Goal: Contribute content: Contribute content

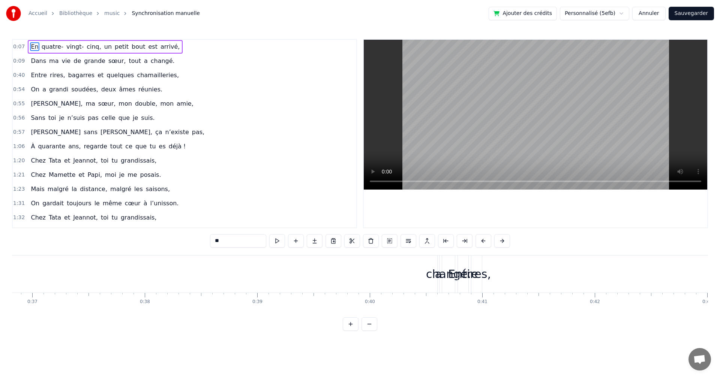
scroll to position [0, 4229]
click at [345, 276] on div "changé." at bounding box center [359, 274] width 45 height 17
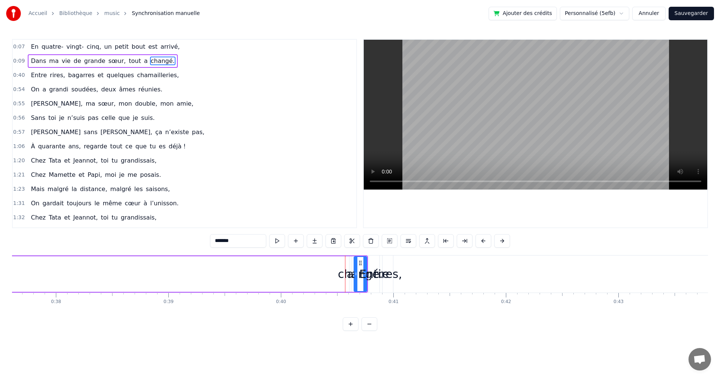
click at [419, 205] on div at bounding box center [535, 134] width 343 height 188
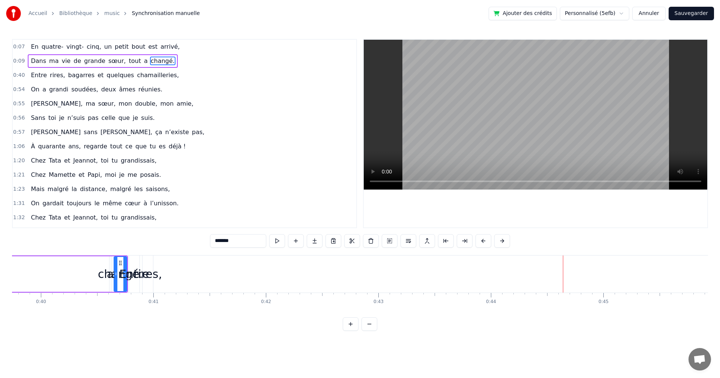
scroll to position [0, 4282]
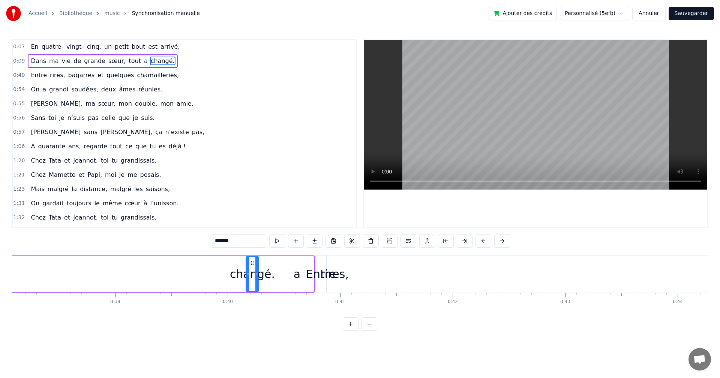
drag, startPoint x: 305, startPoint y: 262, endPoint x: 251, endPoint y: 268, distance: 55.0
click at [251, 268] on div "changé." at bounding box center [252, 274] width 12 height 34
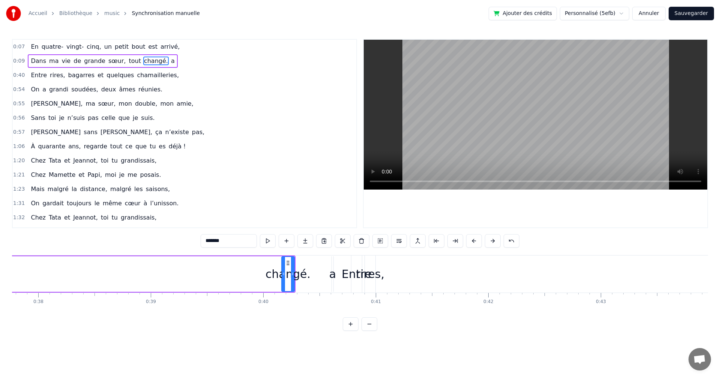
click at [331, 273] on div "a" at bounding box center [332, 274] width 7 height 17
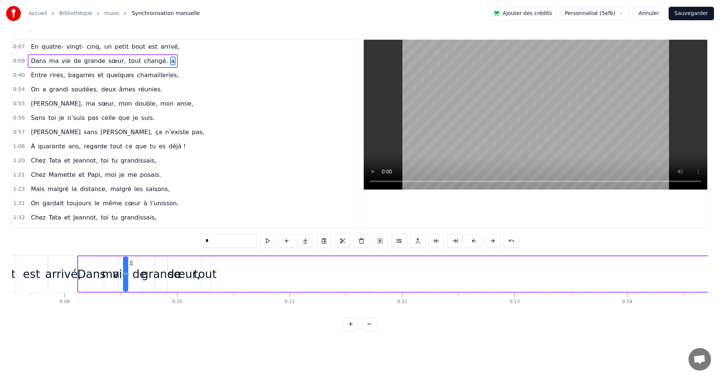
scroll to position [0, 958]
drag, startPoint x: 337, startPoint y: 263, endPoint x: 220, endPoint y: 278, distance: 117.8
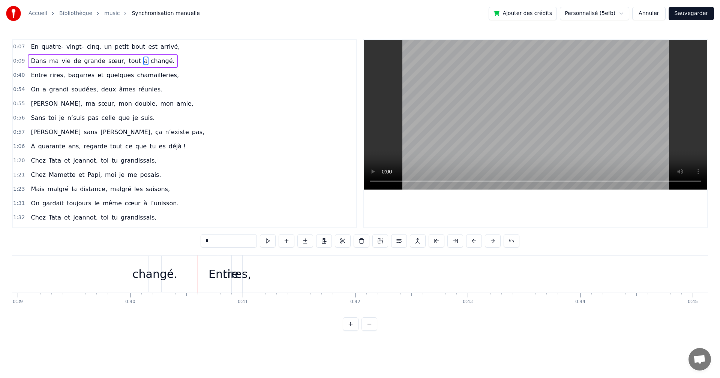
scroll to position [0, 4380]
click at [154, 266] on div "changé." at bounding box center [154, 274] width 45 height 17
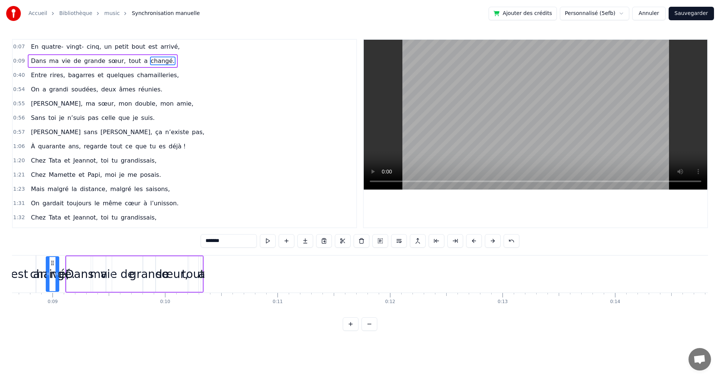
scroll to position [0, 956]
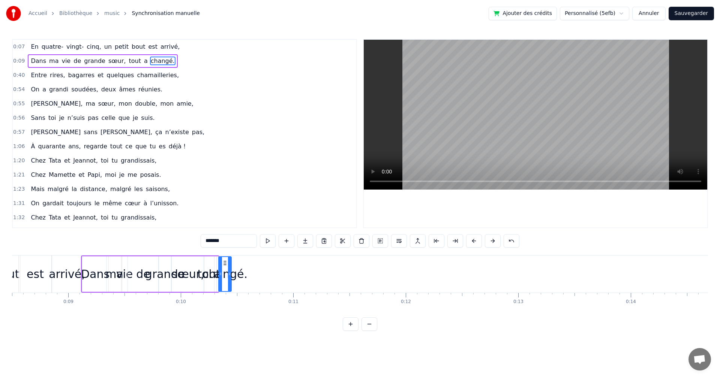
drag, startPoint x: 156, startPoint y: 263, endPoint x: 226, endPoint y: 296, distance: 77.8
click at [226, 296] on div "En quatre- vingt- cinq, un petit bout est arrivé, Dans ma vie de grande sœur, t…" at bounding box center [360, 283] width 696 height 56
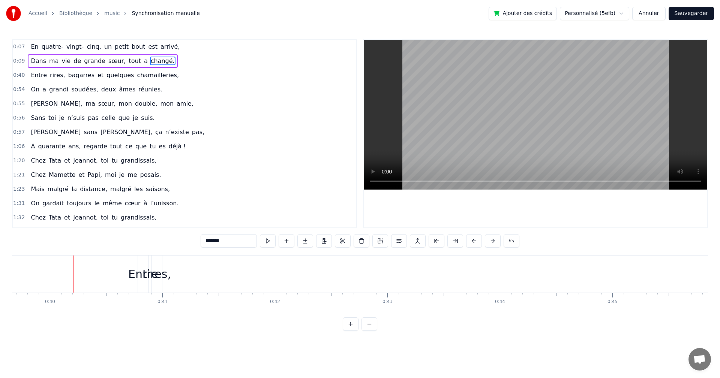
scroll to position [0, 4442]
click at [159, 268] on div "Entre" at bounding box center [161, 274] width 30 height 17
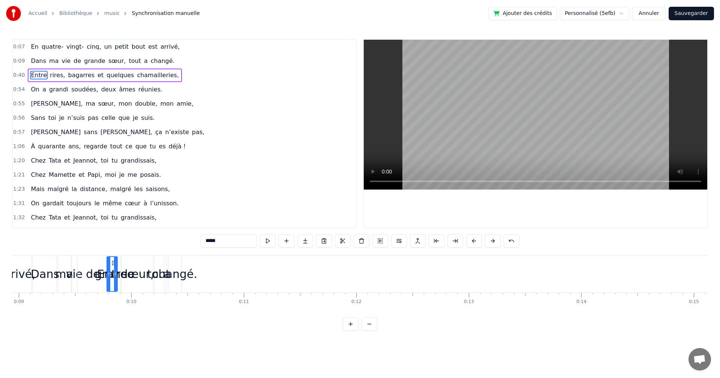
scroll to position [0, 1001]
drag, startPoint x: 163, startPoint y: 263, endPoint x: 192, endPoint y: 272, distance: 31.2
click at [192, 272] on div "Entre" at bounding box center [191, 274] width 10 height 34
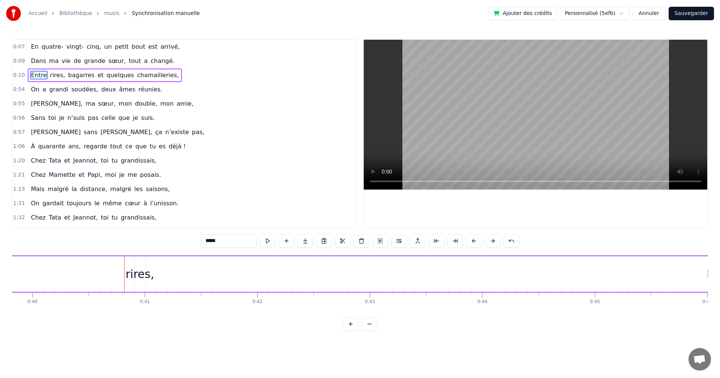
scroll to position [0, 4433]
click at [184, 271] on div "rires," at bounding box center [184, 274] width 28 height 17
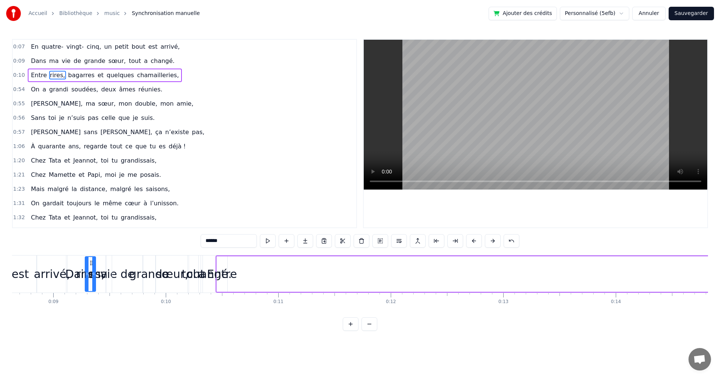
scroll to position [0, 970]
drag, startPoint x: 185, startPoint y: 263, endPoint x: 234, endPoint y: 281, distance: 52.4
click at [234, 281] on div "rires," at bounding box center [233, 274] width 10 height 34
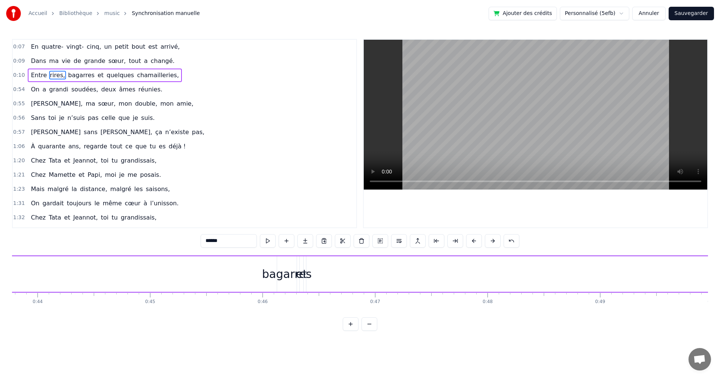
scroll to position [0, 4993]
click at [212, 271] on div "bagarres" at bounding box center [215, 274] width 49 height 17
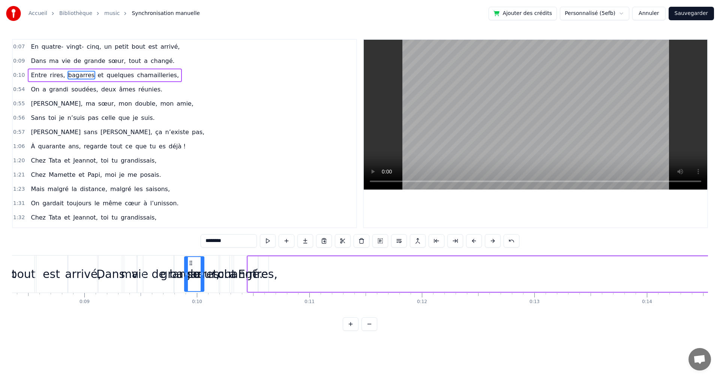
scroll to position [0, 938]
drag, startPoint x: 212, startPoint y: 263, endPoint x: 278, endPoint y: 276, distance: 66.5
click at [278, 276] on div "bagarres" at bounding box center [280, 274] width 19 height 34
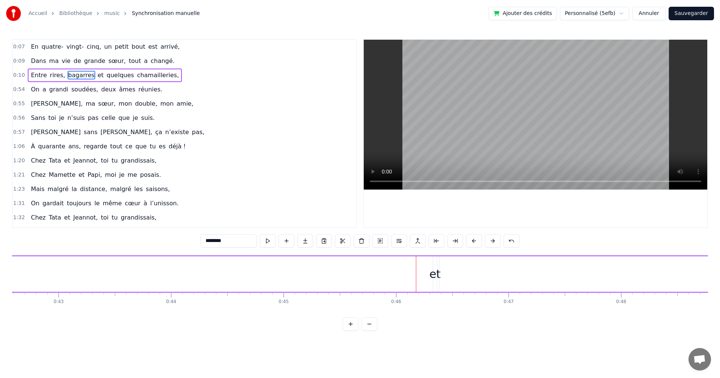
scroll to position [0, 4815]
click at [408, 266] on div "et" at bounding box center [408, 274] width 11 height 17
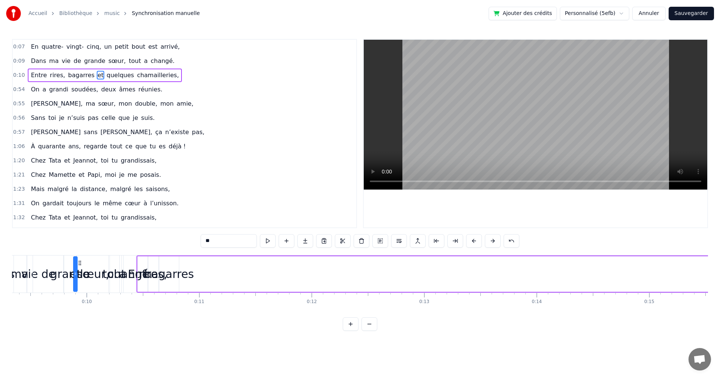
scroll to position [0, 1033]
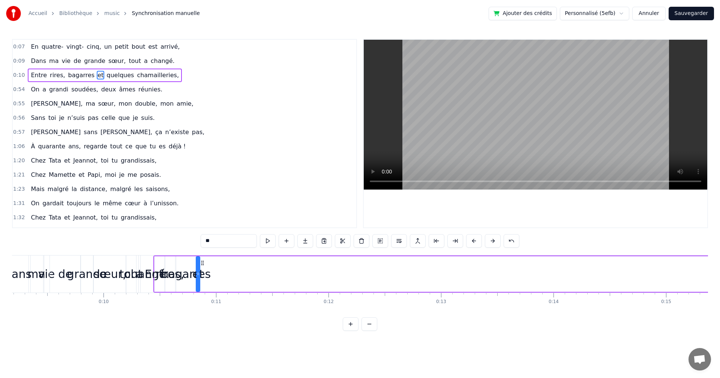
drag, startPoint x: 412, startPoint y: 263, endPoint x: 202, endPoint y: 291, distance: 212.1
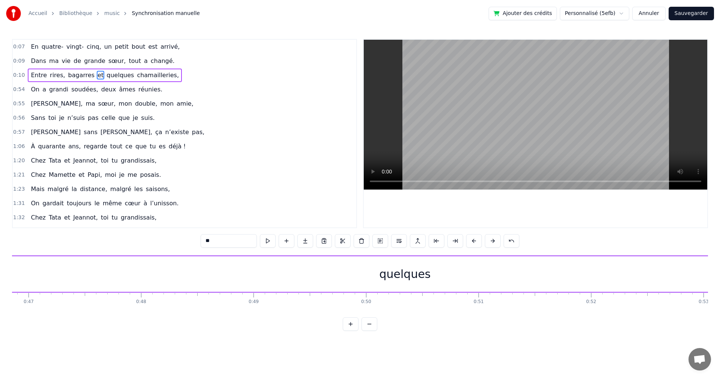
scroll to position [0, 5241]
click at [432, 261] on div "quelques" at bounding box center [432, 274] width 890 height 36
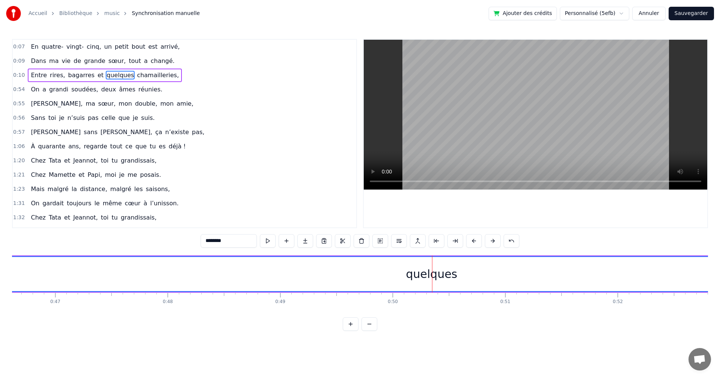
drag, startPoint x: 421, startPoint y: 272, endPoint x: 427, endPoint y: 276, distance: 7.4
click at [421, 273] on div "quelques" at bounding box center [431, 274] width 51 height 17
drag, startPoint x: 261, startPoint y: 317, endPoint x: 270, endPoint y: 316, distance: 9.1
click at [270, 311] on div "En quatre- vingt- cinq, un petit bout est arrivé, Dans ma vie de grande sœur, t…" at bounding box center [360, 283] width 696 height 56
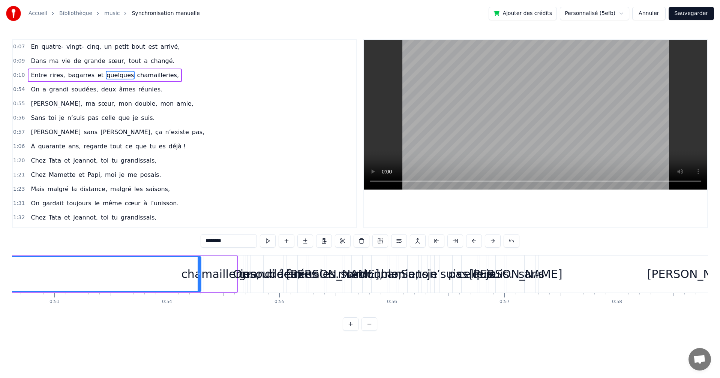
scroll to position [0, 5810]
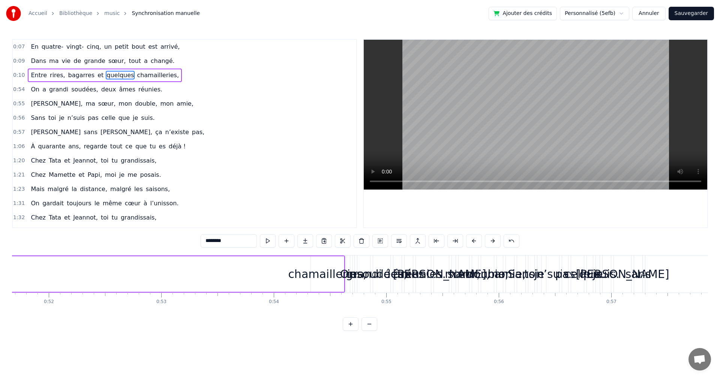
drag, startPoint x: 305, startPoint y: 273, endPoint x: 6, endPoint y: 280, distance: 299.9
click at [6, 280] on div "Accueil Bibliothèque music Synchronisation manuelle Ajouter des crédits Personn…" at bounding box center [360, 165] width 720 height 331
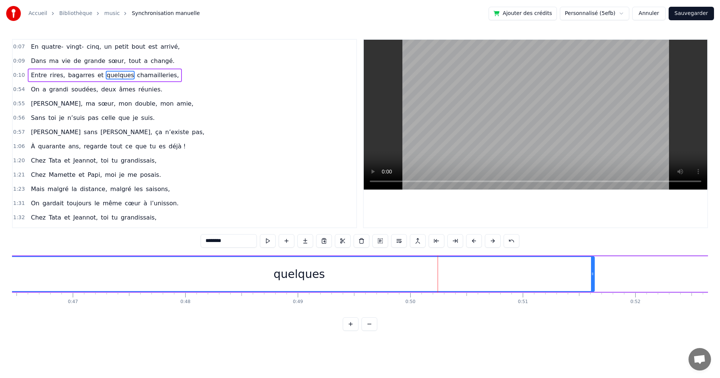
scroll to position [0, 5277]
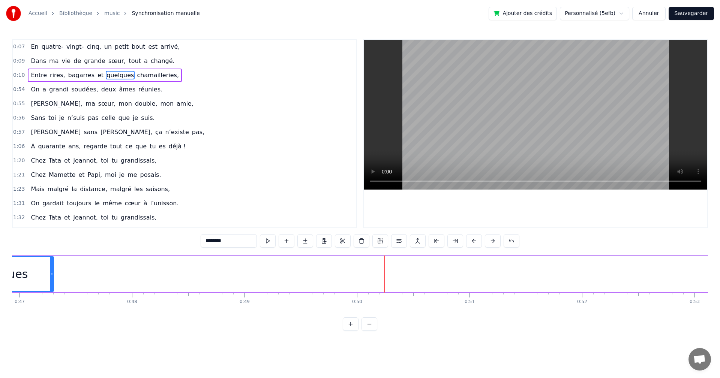
drag, startPoint x: 540, startPoint y: 274, endPoint x: 52, endPoint y: 281, distance: 487.3
click at [52, 281] on div at bounding box center [51, 274] width 3 height 34
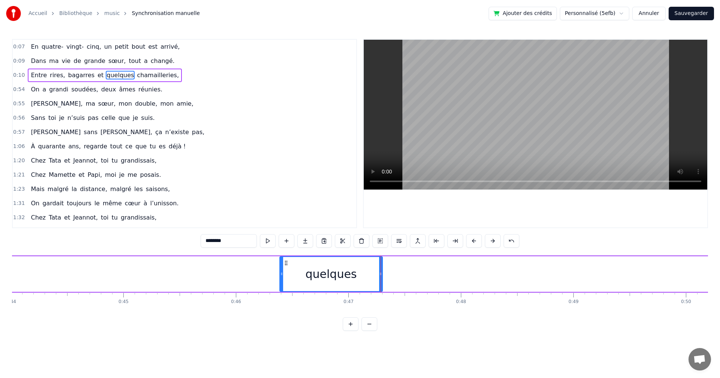
scroll to position [0, 4904]
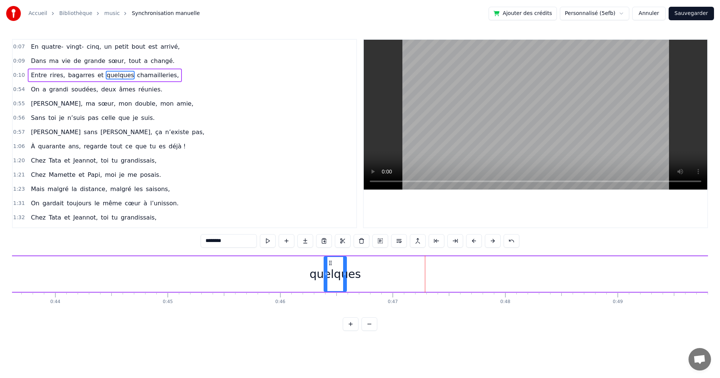
drag, startPoint x: 425, startPoint y: 272, endPoint x: 345, endPoint y: 280, distance: 80.6
click at [345, 280] on div at bounding box center [344, 274] width 3 height 34
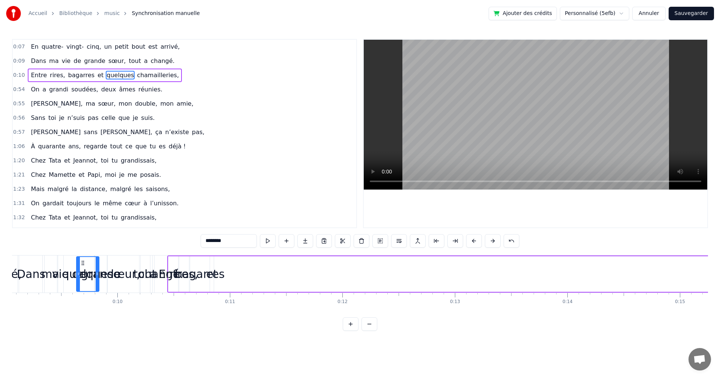
scroll to position [0, 990]
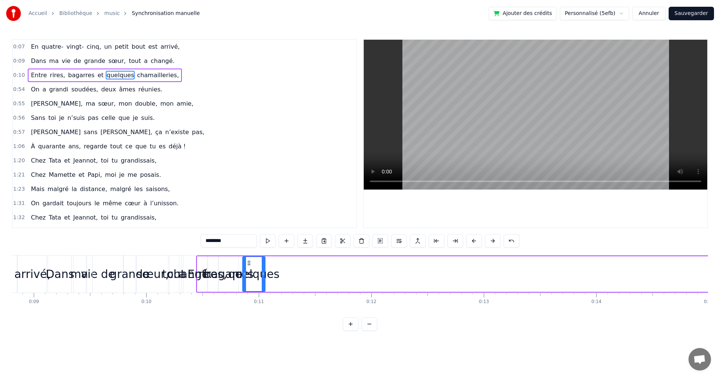
drag, startPoint x: 330, startPoint y: 262, endPoint x: 249, endPoint y: 286, distance: 84.1
click at [249, 286] on div "quelques" at bounding box center [254, 274] width 22 height 34
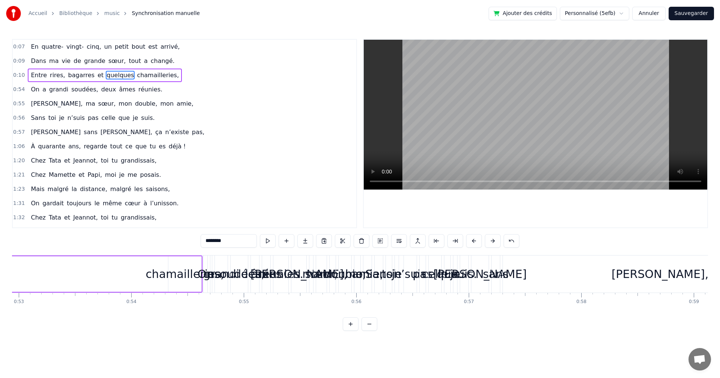
scroll to position [0, 5792]
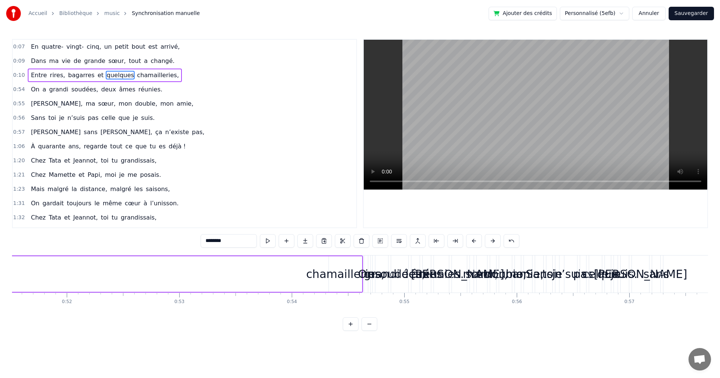
click at [329, 275] on div "chamailleries," at bounding box center [345, 274] width 78 height 17
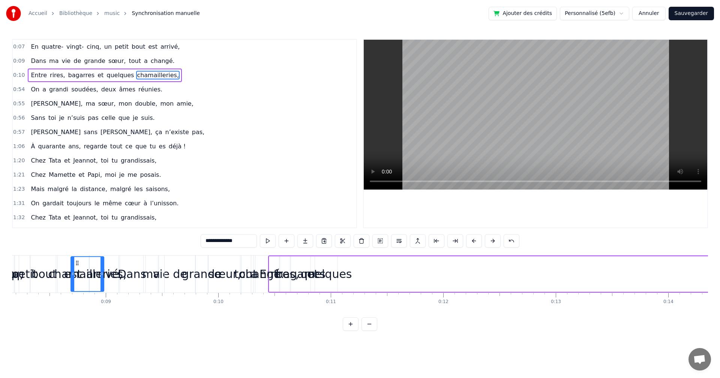
scroll to position [0, 911]
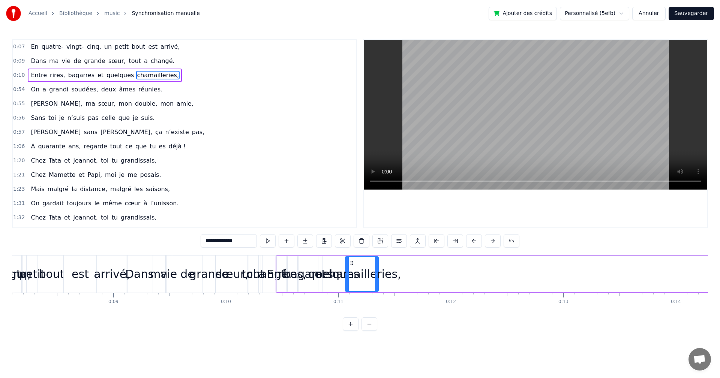
drag, startPoint x: 335, startPoint y: 262, endPoint x: 352, endPoint y: 284, distance: 27.6
click at [352, 284] on div "chamailleries," at bounding box center [362, 274] width 32 height 34
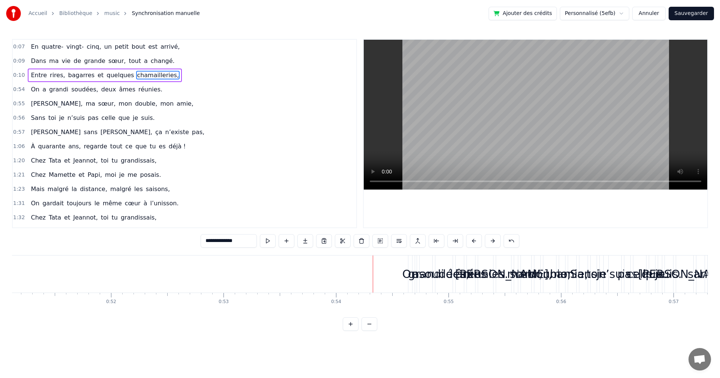
scroll to position [0, 5837]
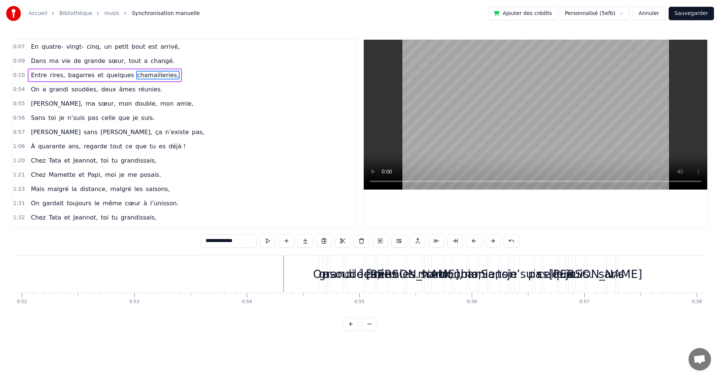
click at [319, 277] on div "On" at bounding box center [321, 274] width 16 height 17
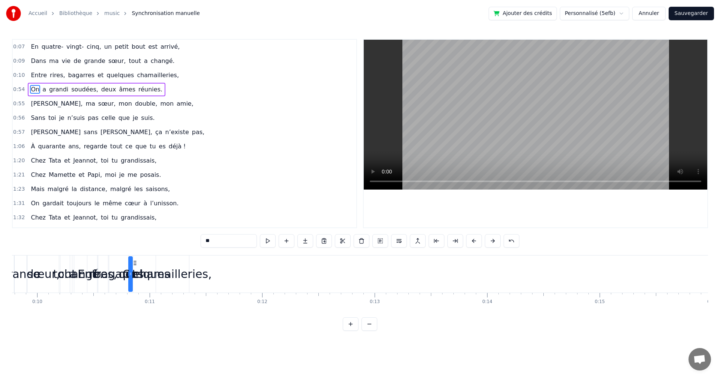
scroll to position [0, 1088]
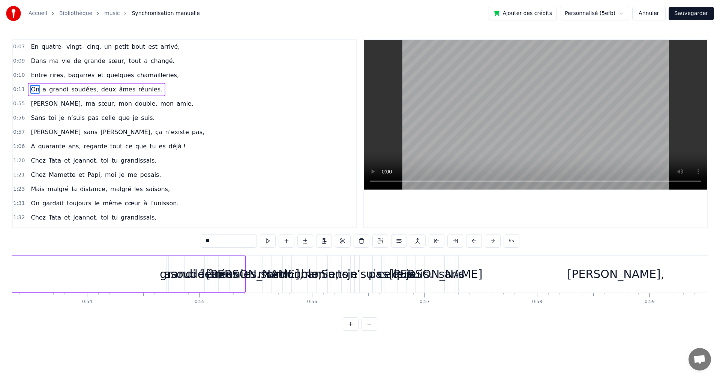
scroll to position [0, 5943]
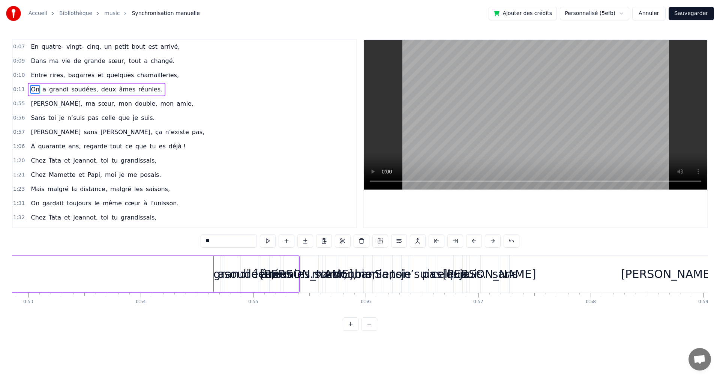
click at [220, 274] on div "grandi" at bounding box center [231, 274] width 36 height 17
drag, startPoint x: 232, startPoint y: 263, endPoint x: 234, endPoint y: 269, distance: 6.5
click at [234, 269] on div "grandi" at bounding box center [234, 274] width 12 height 34
click at [219, 267] on div "grandi" at bounding box center [234, 274] width 36 height 17
click at [221, 269] on div "grandi" at bounding box center [234, 274] width 36 height 17
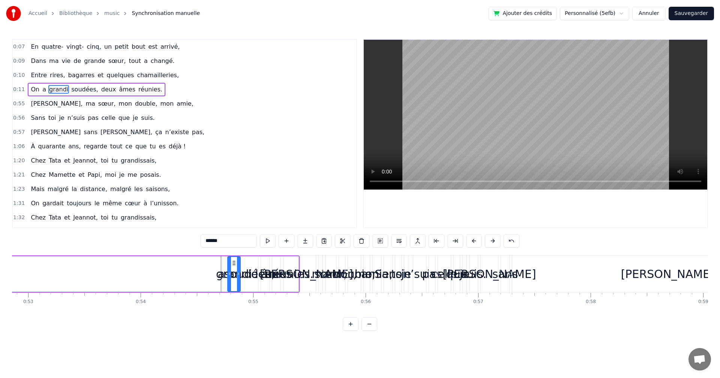
click at [222, 269] on div "grandi" at bounding box center [234, 274] width 36 height 17
drag, startPoint x: 235, startPoint y: 262, endPoint x: 159, endPoint y: 266, distance: 76.2
click at [159, 266] on div "grandi" at bounding box center [163, 274] width 12 height 34
click at [222, 275] on div "a" at bounding box center [221, 274] width 7 height 17
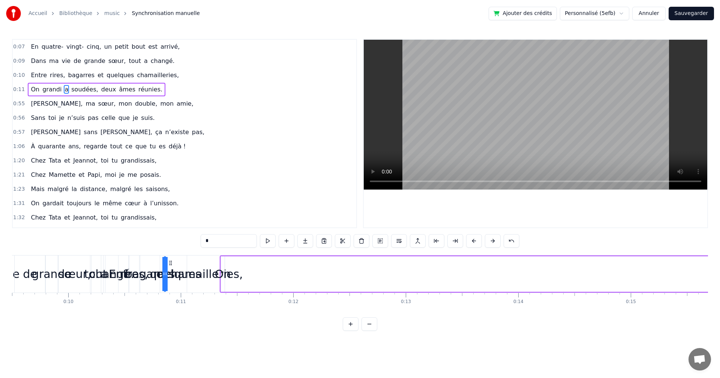
scroll to position [0, 1065]
drag, startPoint x: 226, startPoint y: 262, endPoint x: 236, endPoint y: 280, distance: 20.0
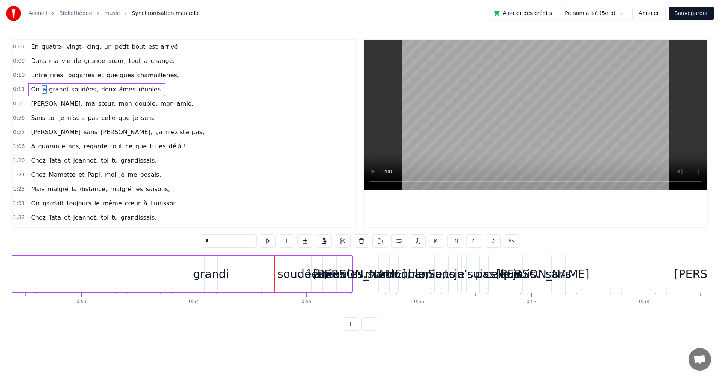
scroll to position [0, 5836]
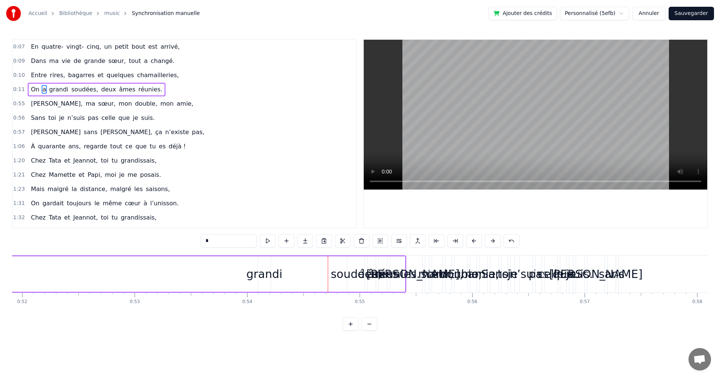
click at [263, 267] on div "grandi" at bounding box center [264, 274] width 36 height 17
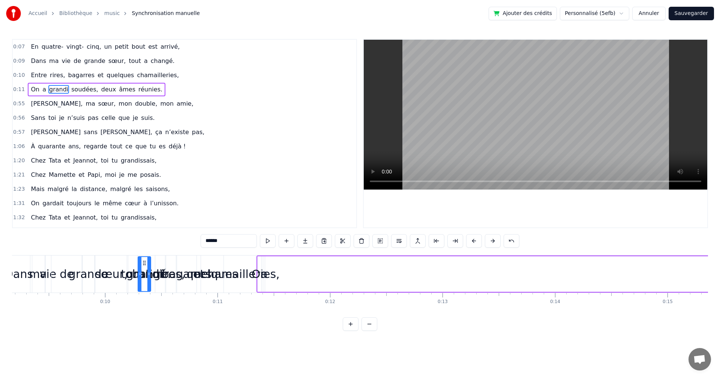
scroll to position [0, 1029]
drag, startPoint x: 264, startPoint y: 262, endPoint x: 274, endPoint y: 285, distance: 25.0
click at [274, 285] on div "grandi" at bounding box center [274, 274] width 12 height 34
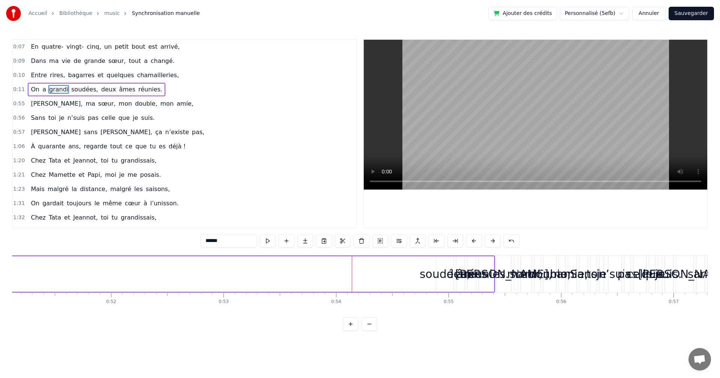
scroll to position [0, 5757]
click at [434, 276] on div "soudées," at bounding box center [435, 274] width 50 height 17
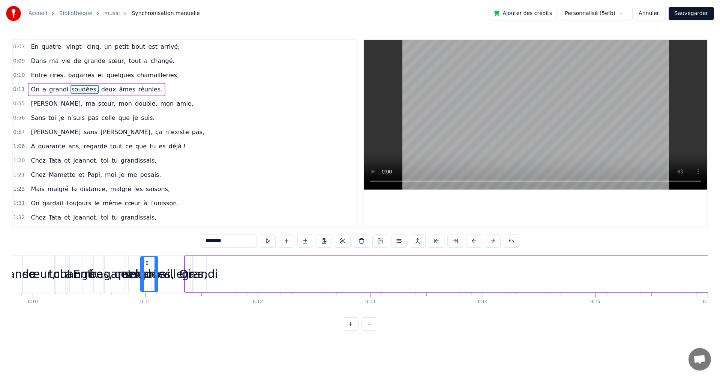
scroll to position [0, 1103]
drag, startPoint x: 432, startPoint y: 262, endPoint x: 213, endPoint y: 296, distance: 222.1
click at [213, 296] on div "En quatre- vingt- cinq, un petit bout est arrivé, Dans ma vie de grande sœur, t…" at bounding box center [360, 283] width 696 height 56
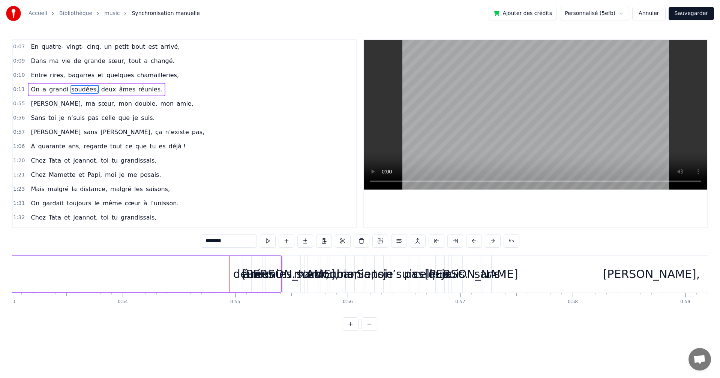
scroll to position [0, 5863]
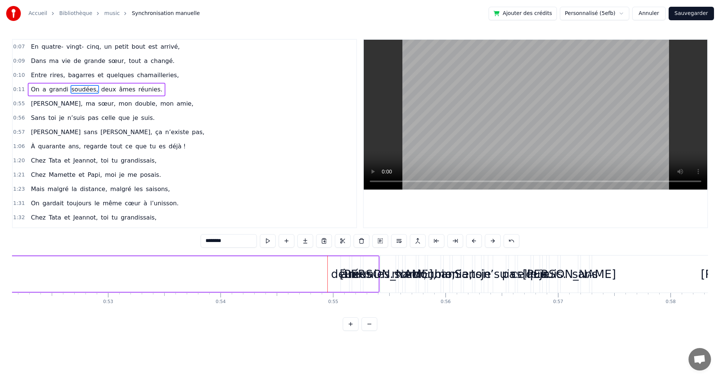
click at [343, 269] on div "âmes" at bounding box center [356, 274] width 31 height 17
click at [341, 266] on div "deux" at bounding box center [345, 274] width 28 height 17
type input "****"
drag, startPoint x: 344, startPoint y: 267, endPoint x: 314, endPoint y: 268, distance: 30.7
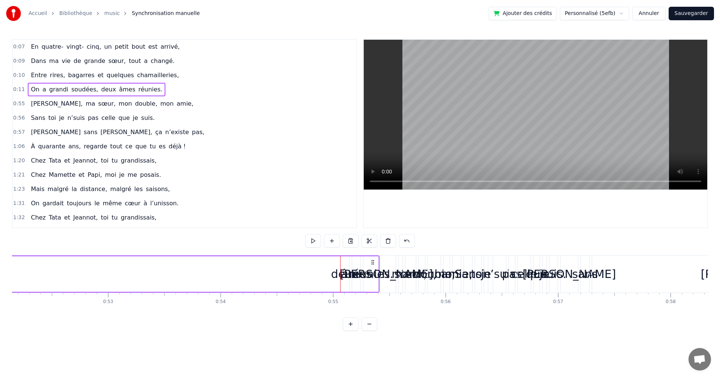
click at [343, 265] on div "deux" at bounding box center [345, 274] width 8 height 36
drag, startPoint x: 346, startPoint y: 287, endPoint x: 352, endPoint y: 285, distance: 7.1
click at [352, 285] on div at bounding box center [353, 274] width 3 height 34
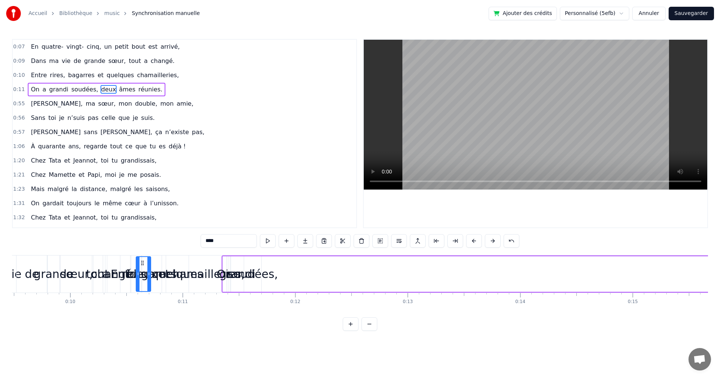
scroll to position [0, 1066]
drag, startPoint x: 347, startPoint y: 262, endPoint x: 268, endPoint y: 286, distance: 82.4
click at [268, 286] on div "deux" at bounding box center [269, 274] width 14 height 34
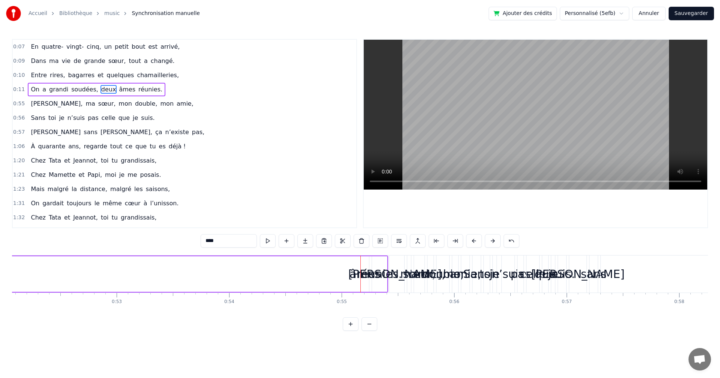
scroll to position [0, 5899]
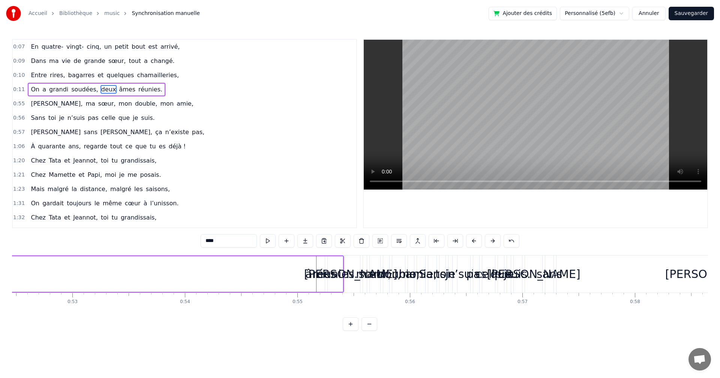
click at [320, 266] on div "réunies." at bounding box center [335, 274] width 45 height 17
click at [318, 266] on div "réunies." at bounding box center [335, 274] width 45 height 17
drag, startPoint x: 330, startPoint y: 262, endPoint x: 280, endPoint y: 267, distance: 50.5
click at [280, 267] on div "réunies." at bounding box center [282, 274] width 14 height 34
click at [320, 273] on div "âmes" at bounding box center [320, 274] width 31 height 17
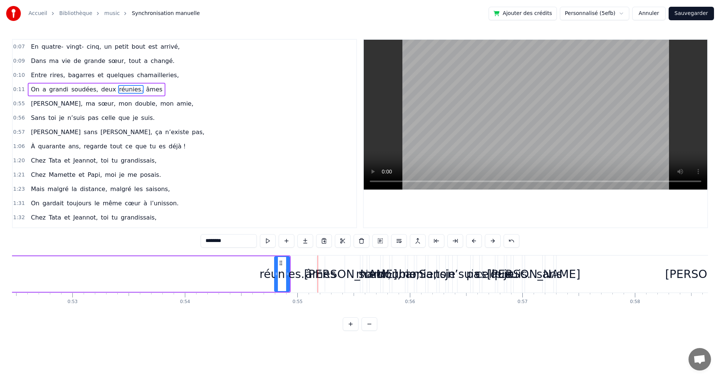
type input "****"
drag, startPoint x: 323, startPoint y: 265, endPoint x: 335, endPoint y: 265, distance: 12.7
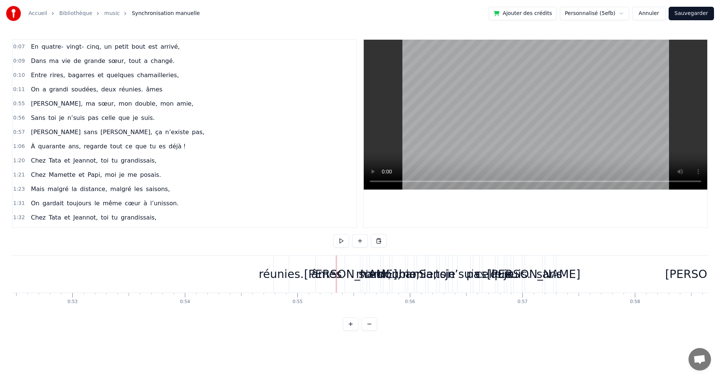
click at [321, 263] on div "âmes" at bounding box center [326, 274] width 21 height 37
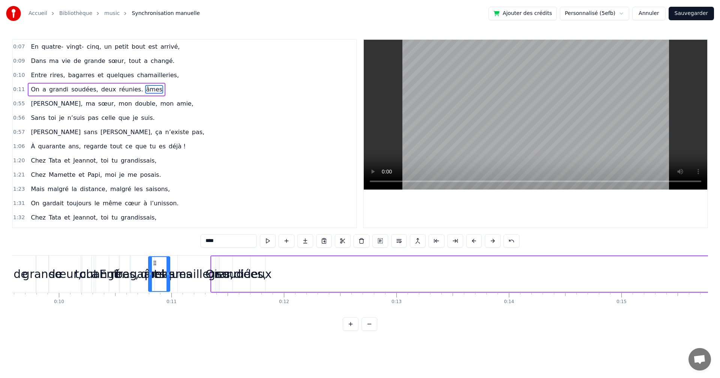
scroll to position [0, 1076]
drag, startPoint x: 323, startPoint y: 263, endPoint x: 274, endPoint y: 284, distance: 53.1
click at [274, 284] on div "âmes" at bounding box center [278, 274] width 21 height 34
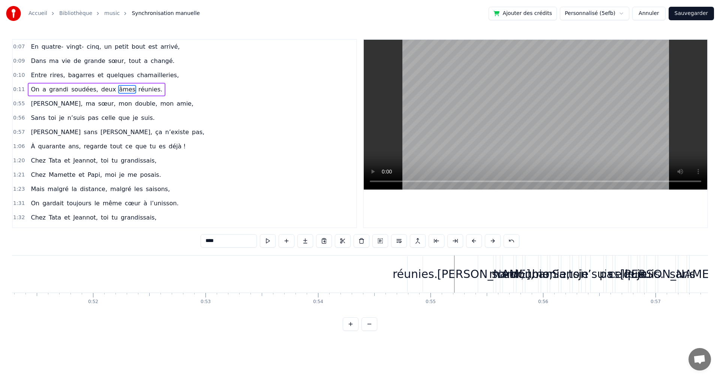
scroll to position [0, 5783]
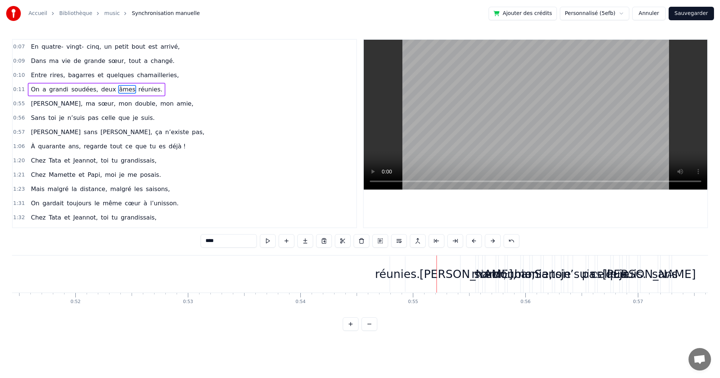
click at [397, 271] on div "réunies." at bounding box center [397, 274] width 45 height 17
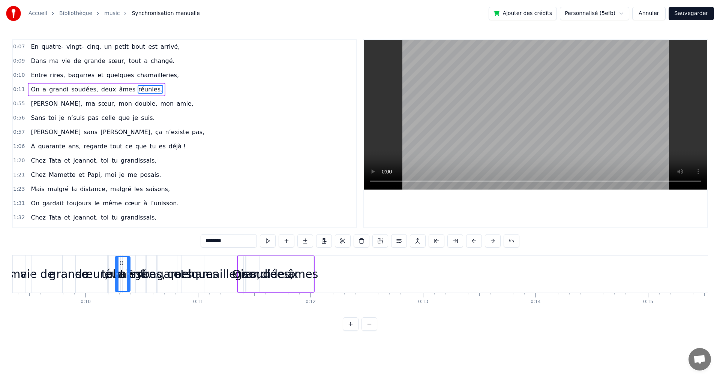
scroll to position [0, 1041]
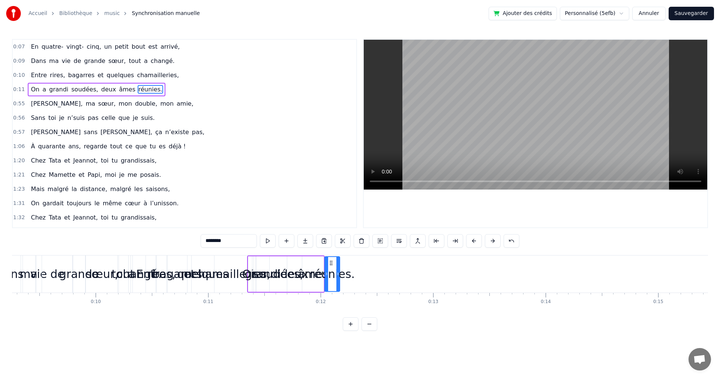
drag, startPoint x: 395, startPoint y: 263, endPoint x: 329, endPoint y: 308, distance: 79.6
click at [329, 308] on div "En quatre- vingt- cinq, un petit bout est arrivé, Dans ma vie de grande sœur, t…" at bounding box center [360, 283] width 696 height 56
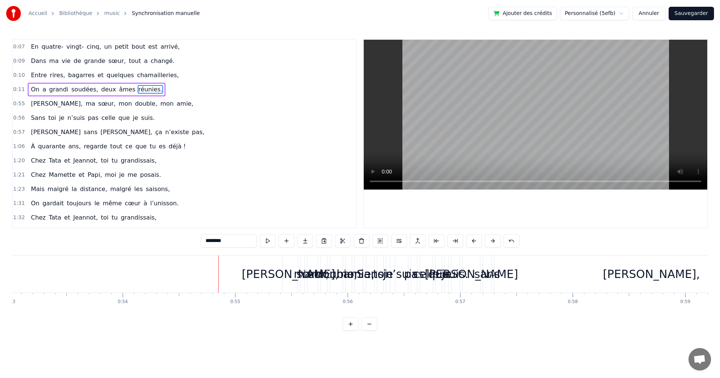
scroll to position [0, 5908]
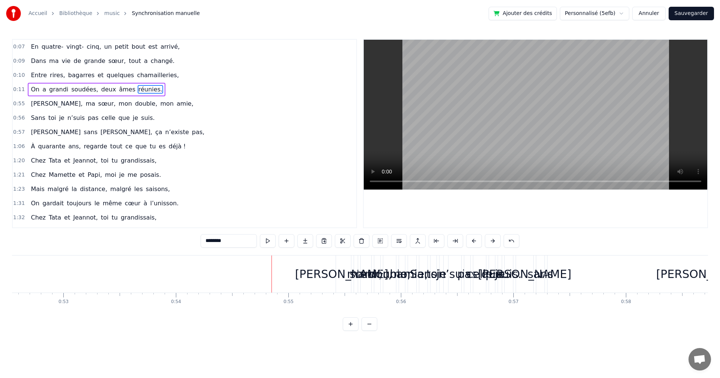
click at [342, 271] on div "[PERSON_NAME]," at bounding box center [343, 274] width 97 height 17
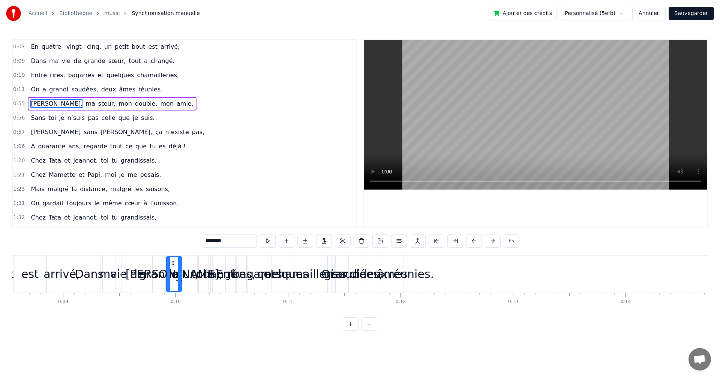
scroll to position [0, 959]
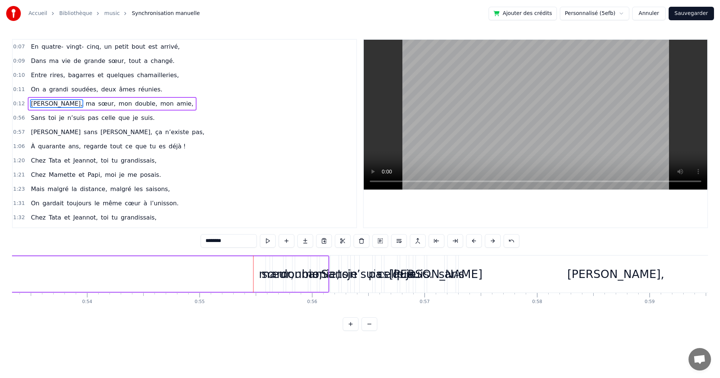
scroll to position [0, 5783]
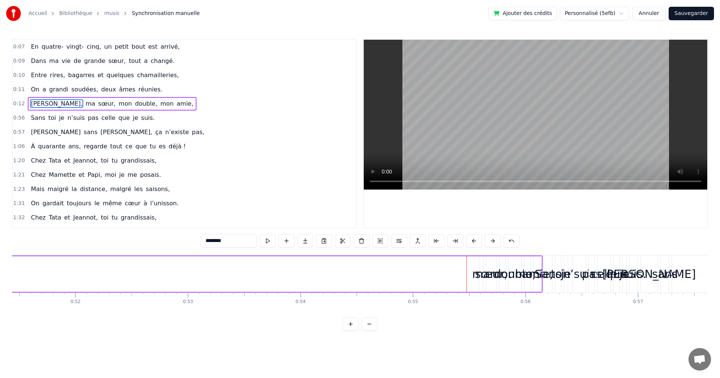
click at [484, 268] on div "sœur," at bounding box center [490, 274] width 33 height 17
click at [479, 268] on div "sœur," at bounding box center [490, 274] width 33 height 17
drag, startPoint x: 491, startPoint y: 263, endPoint x: 431, endPoint y: 266, distance: 60.1
click at [431, 266] on div "sœur," at bounding box center [431, 274] width 10 height 34
click at [480, 273] on div "ma" at bounding box center [481, 274] width 18 height 17
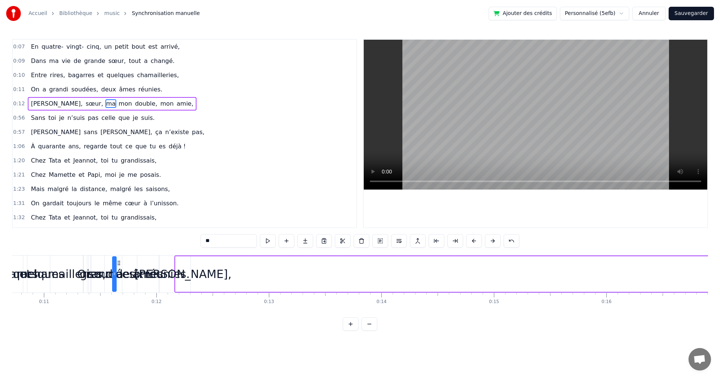
scroll to position [0, 1181]
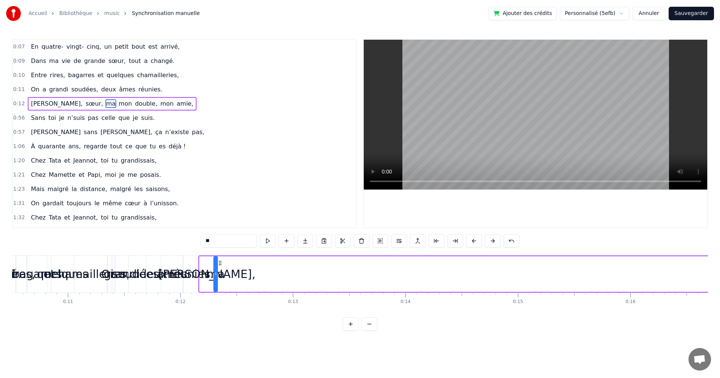
drag, startPoint x: 485, startPoint y: 262, endPoint x: 220, endPoint y: 283, distance: 265.8
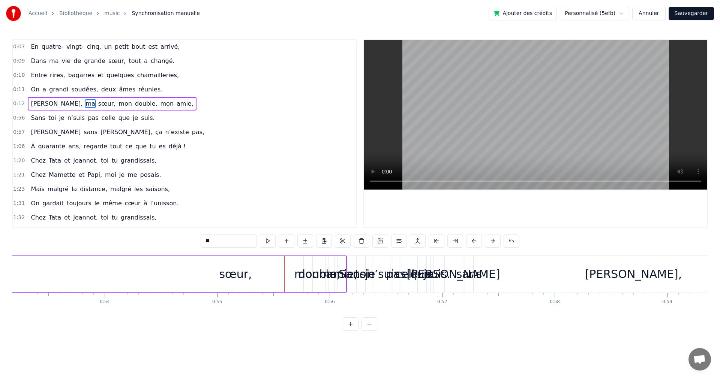
scroll to position [0, 5961]
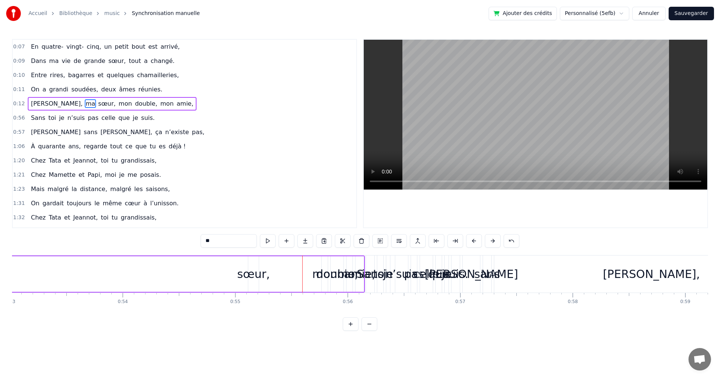
click at [254, 268] on div "sœur," at bounding box center [253, 274] width 33 height 17
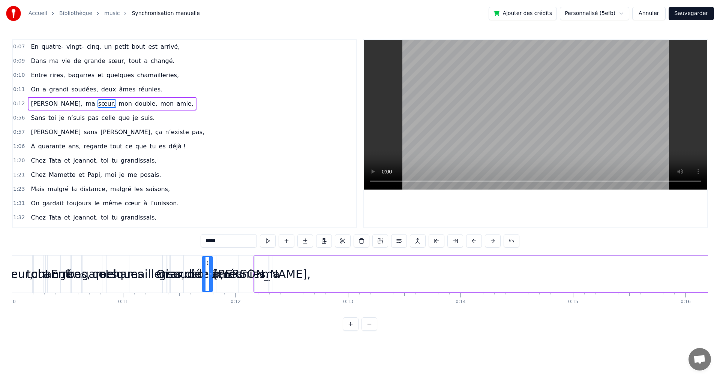
scroll to position [0, 1124]
drag, startPoint x: 255, startPoint y: 263, endPoint x: 283, endPoint y: 293, distance: 40.8
click at [283, 293] on div "En quatre- vingt- cinq, un petit bout est arrivé, Dans ma vie de grande sœur, t…" at bounding box center [360, 283] width 696 height 56
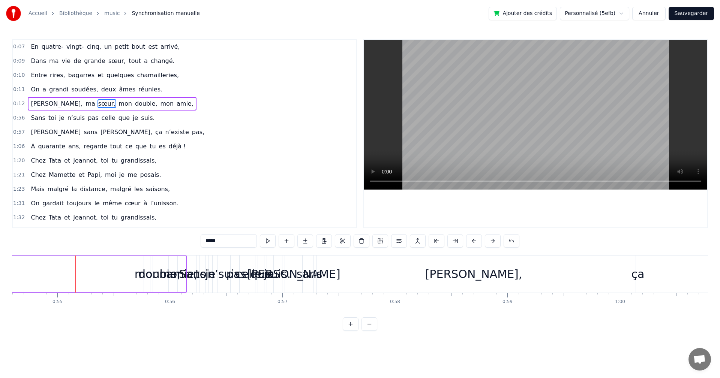
scroll to position [0, 6050]
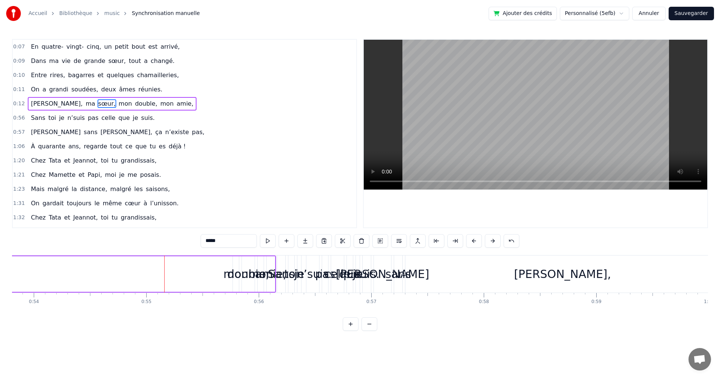
click at [234, 264] on div "mon" at bounding box center [236, 274] width 6 height 36
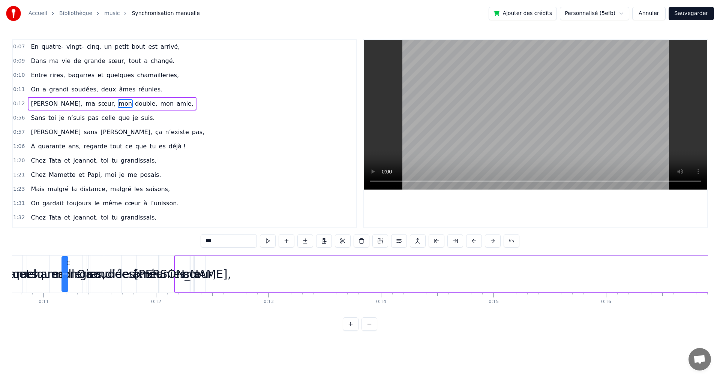
scroll to position [0, 1172]
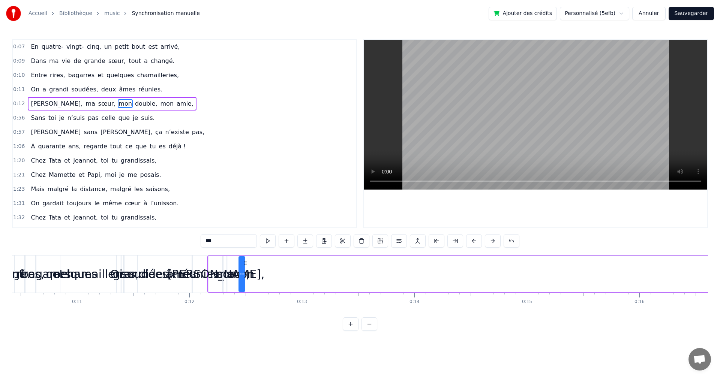
drag, startPoint x: 239, startPoint y: 262, endPoint x: 245, endPoint y: 283, distance: 22.2
click at [245, 283] on div "mon" at bounding box center [241, 274] width 7 height 36
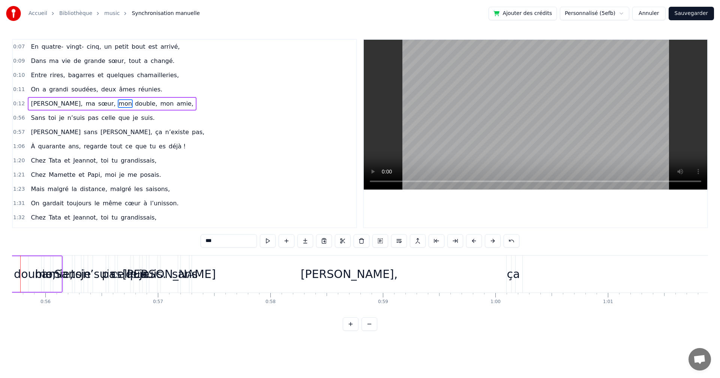
scroll to position [0, 5908]
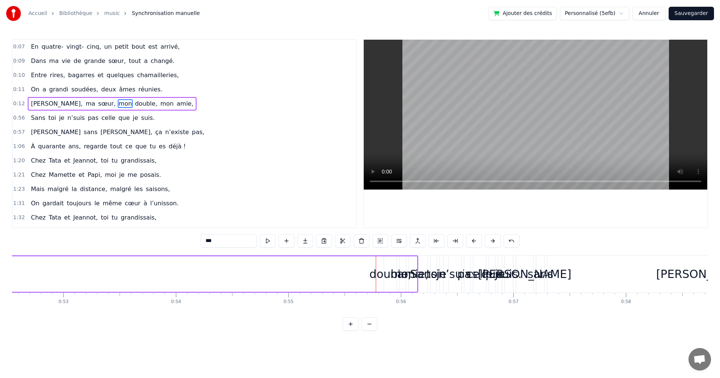
click at [390, 268] on div "double," at bounding box center [390, 274] width 42 height 17
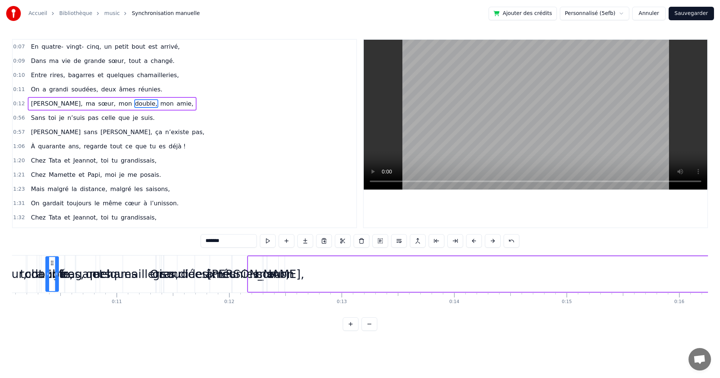
scroll to position [0, 1128]
drag, startPoint x: 390, startPoint y: 262, endPoint x: 295, endPoint y: 293, distance: 100.1
click at [295, 293] on div "En quatre- vingt- cinq, un petit bout est arrivé, Dans ma vie de grande sœur, t…" at bounding box center [360, 283] width 696 height 56
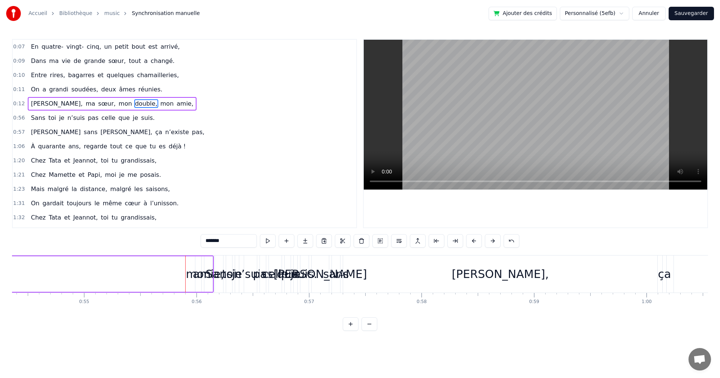
scroll to position [0, 6076]
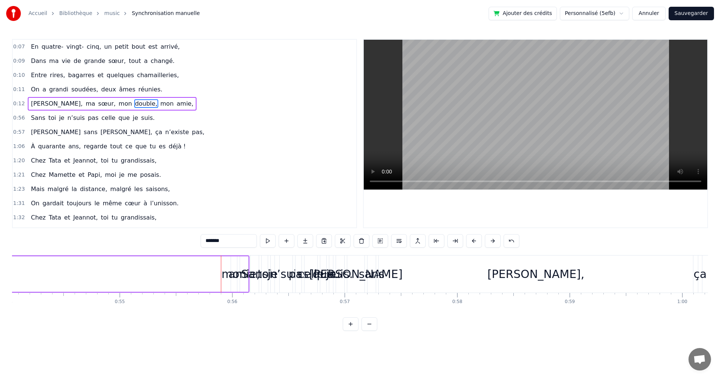
click at [234, 266] on div "amie," at bounding box center [243, 274] width 31 height 17
click at [232, 263] on div "mon" at bounding box center [234, 274] width 6 height 36
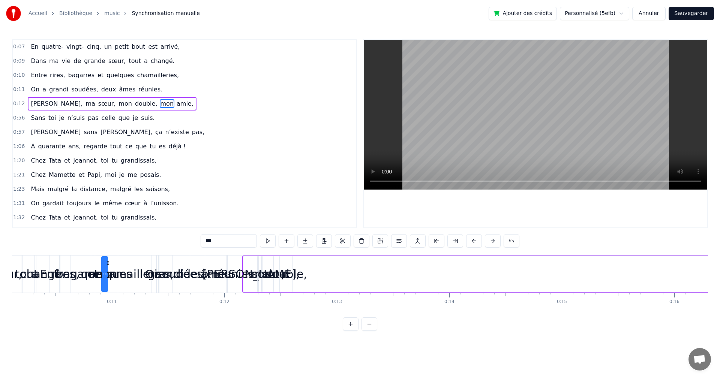
scroll to position [0, 1126]
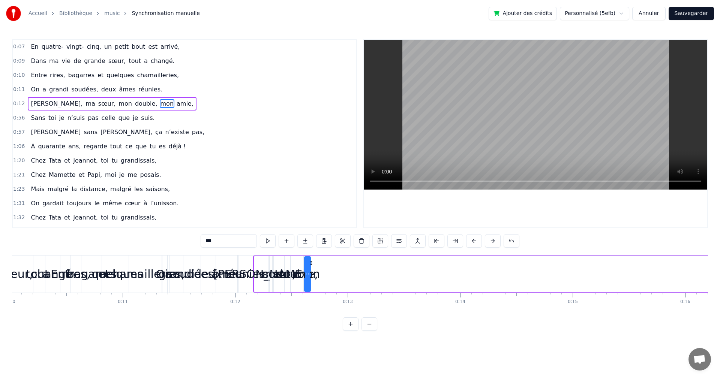
drag, startPoint x: 238, startPoint y: 264, endPoint x: 311, endPoint y: 303, distance: 83.2
click at [311, 303] on div "En quatre- vingt- cinq, un petit bout est arrivé, Dans ma vie de grande sœur, t…" at bounding box center [360, 283] width 696 height 56
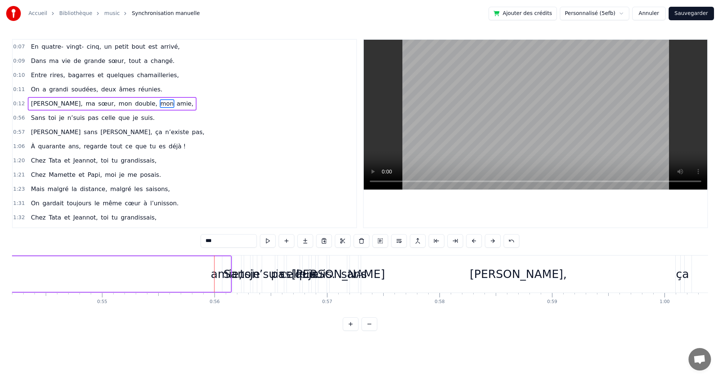
scroll to position [0, 6050]
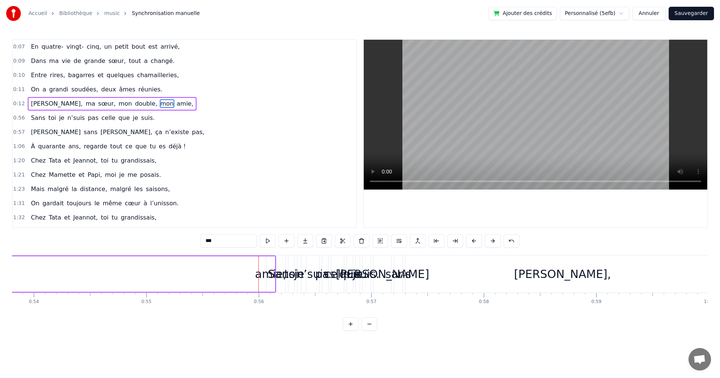
click at [270, 266] on div "Sans" at bounding box center [281, 274] width 27 height 17
type input "****"
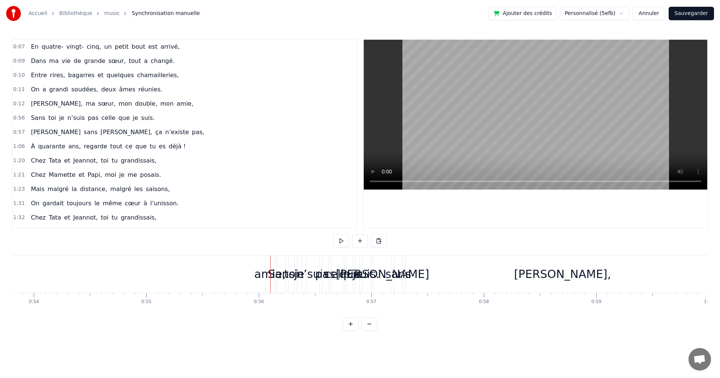
click at [268, 264] on div "amie," at bounding box center [270, 274] width 8 height 37
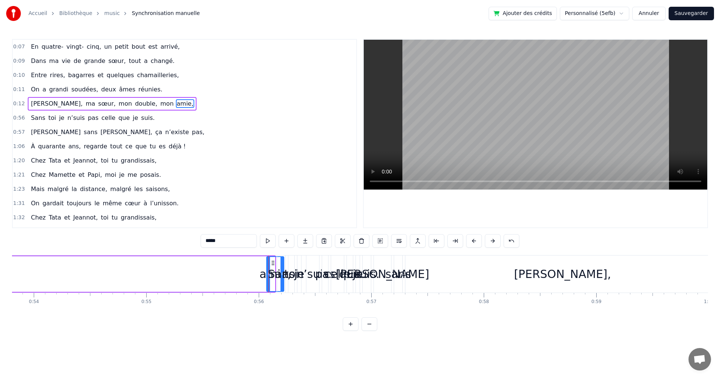
drag, startPoint x: 274, startPoint y: 263, endPoint x: 283, endPoint y: 268, distance: 10.1
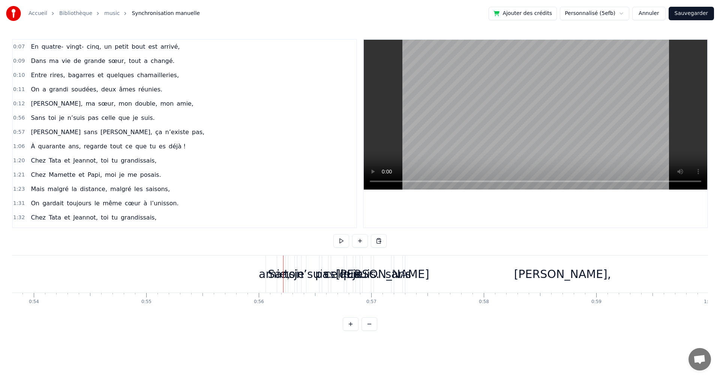
click at [264, 274] on div "amie," at bounding box center [274, 274] width 31 height 17
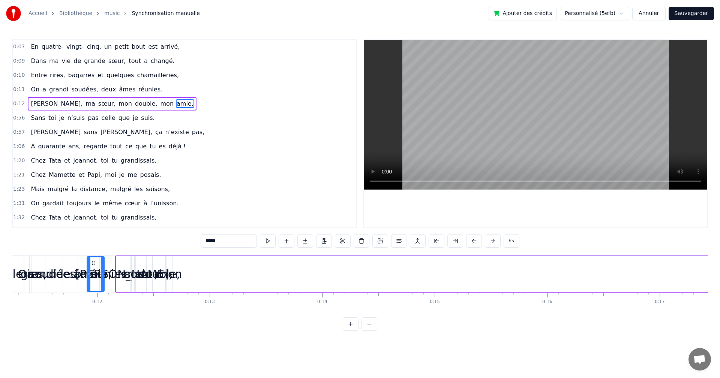
scroll to position [0, 1237]
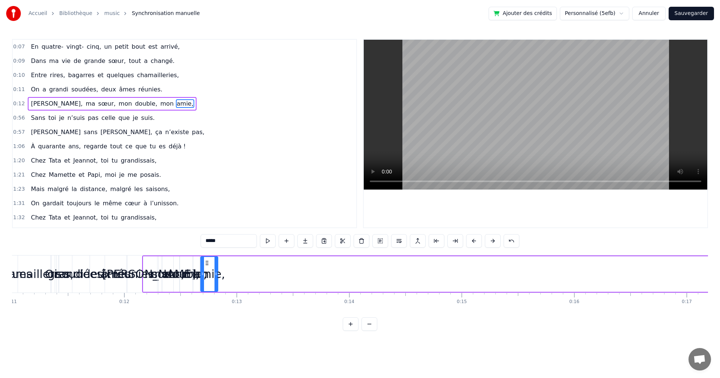
drag, startPoint x: 273, startPoint y: 260, endPoint x: 207, endPoint y: 303, distance: 78.8
click at [207, 303] on div "En quatre- vingt- cinq, un petit bout est arrivé, Dans ma vie de grande sœur, t…" at bounding box center [360, 283] width 696 height 56
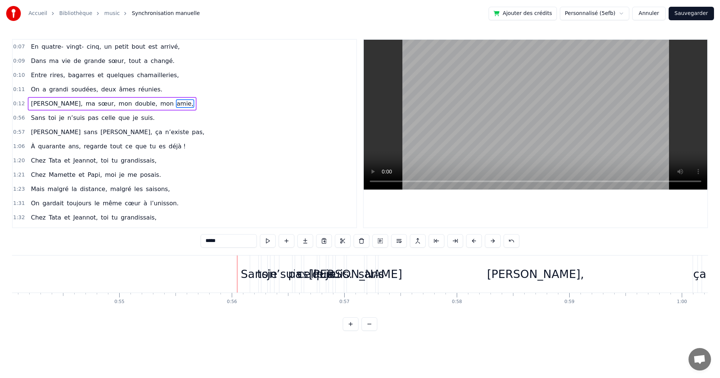
scroll to position [0, 6067]
click at [264, 271] on div "Sans" at bounding box center [263, 274] width 27 height 17
type input "****"
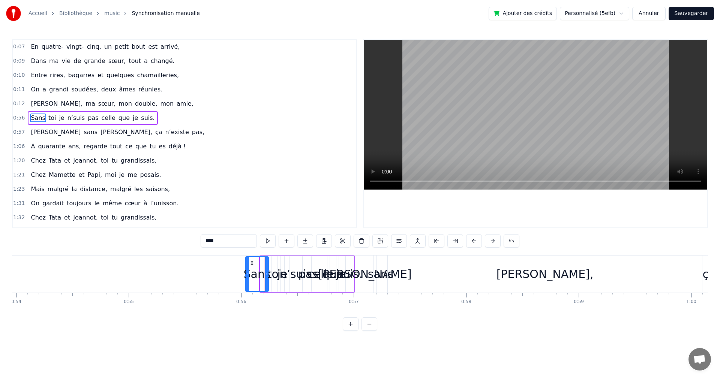
drag, startPoint x: 261, startPoint y: 275, endPoint x: 246, endPoint y: 278, distance: 15.6
click at [246, 278] on div at bounding box center [247, 274] width 3 height 34
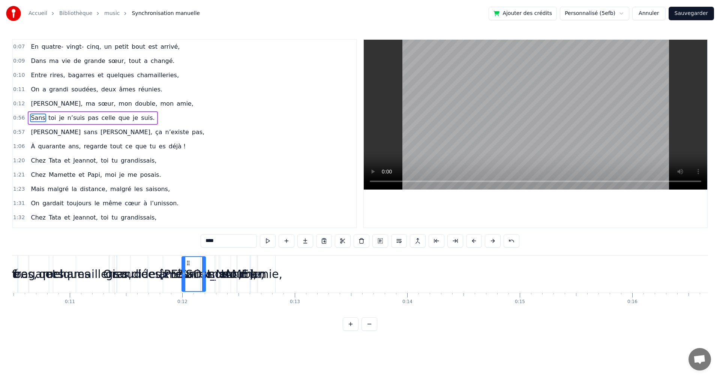
scroll to position [0, 1178]
drag, startPoint x: 250, startPoint y: 262, endPoint x: 283, endPoint y: 302, distance: 52.5
click at [283, 302] on div "En quatre- vingt- cinq, un petit bout est arrivé, Dans ma vie de grande sœur, t…" at bounding box center [360, 283] width 696 height 56
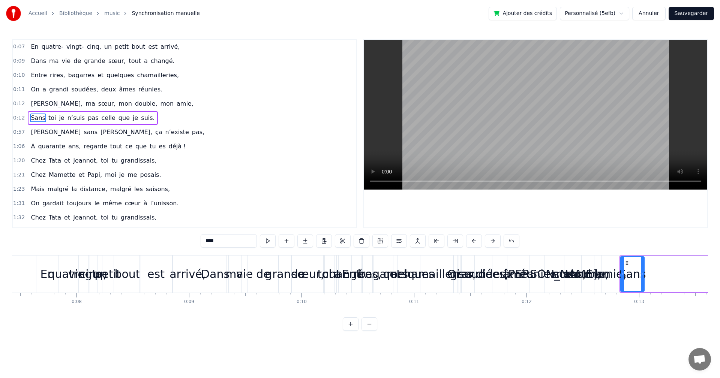
scroll to position [0, 657]
